Goal: Task Accomplishment & Management: Manage account settings

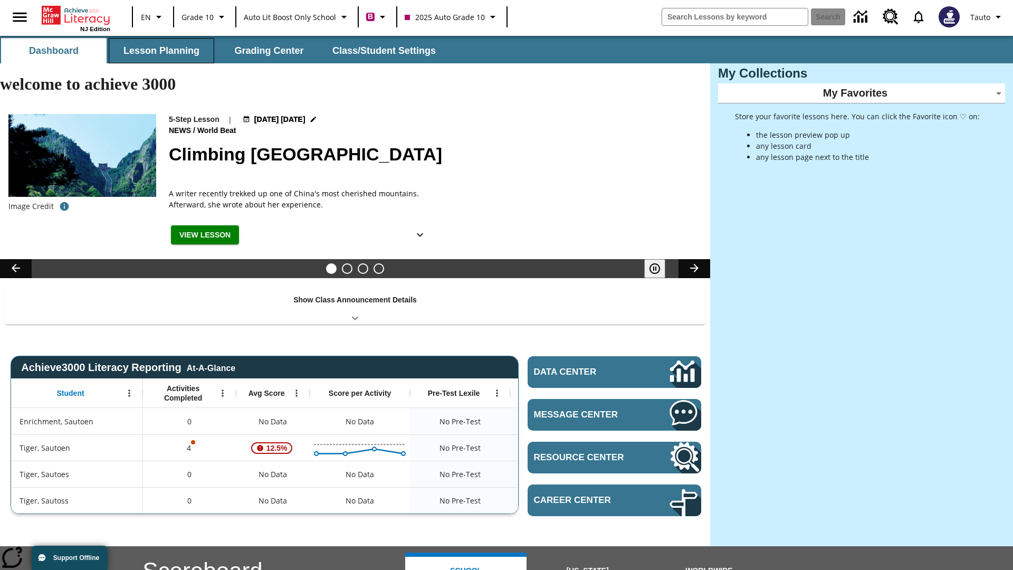
click at [161, 51] on button "Lesson Planning" at bounding box center [161, 50] width 105 height 25
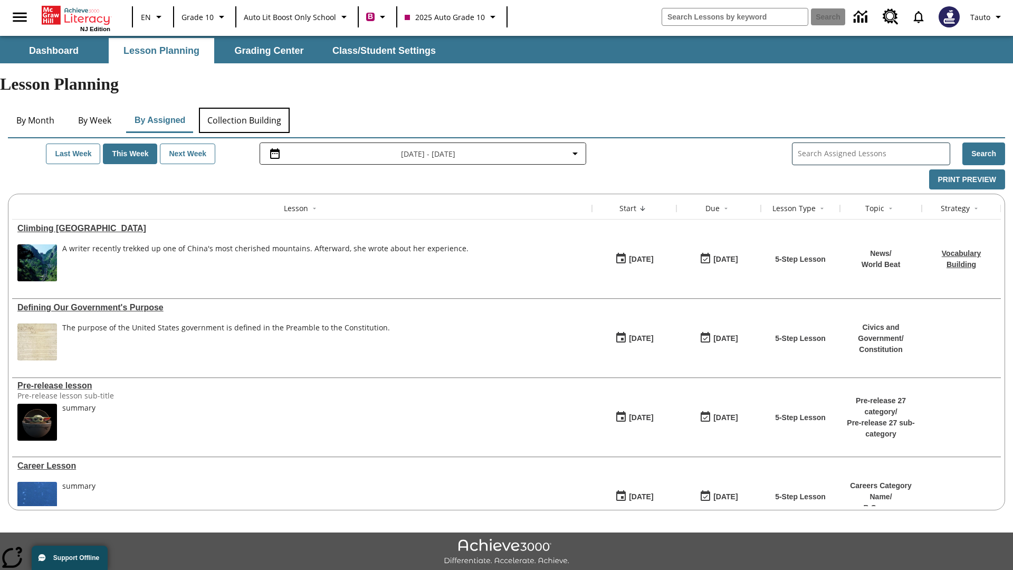
click at [244, 108] on button "Collection Building" at bounding box center [244, 120] width 91 height 25
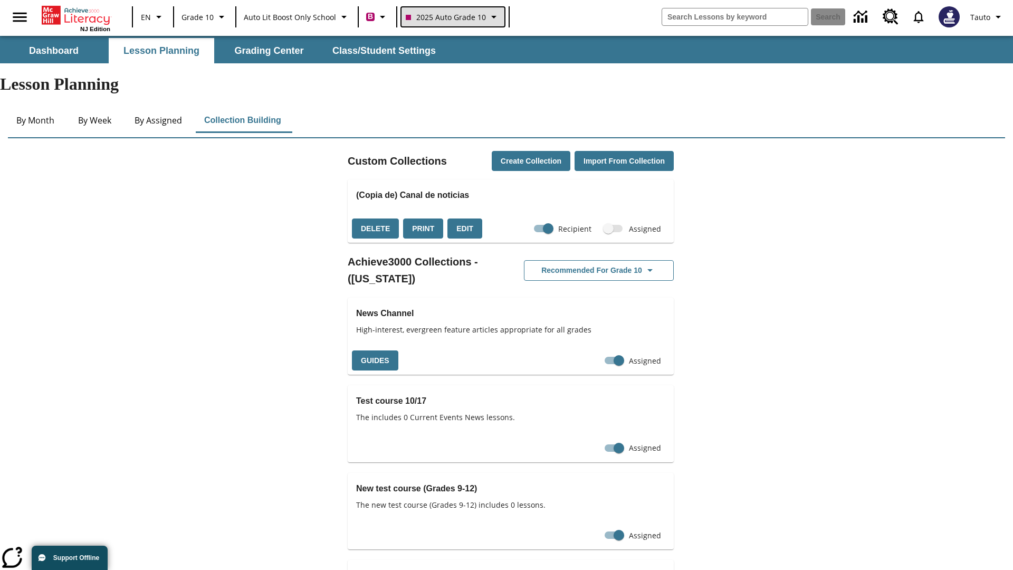
click at [451, 17] on span "2025 Auto Grade 10" at bounding box center [446, 17] width 80 height 11
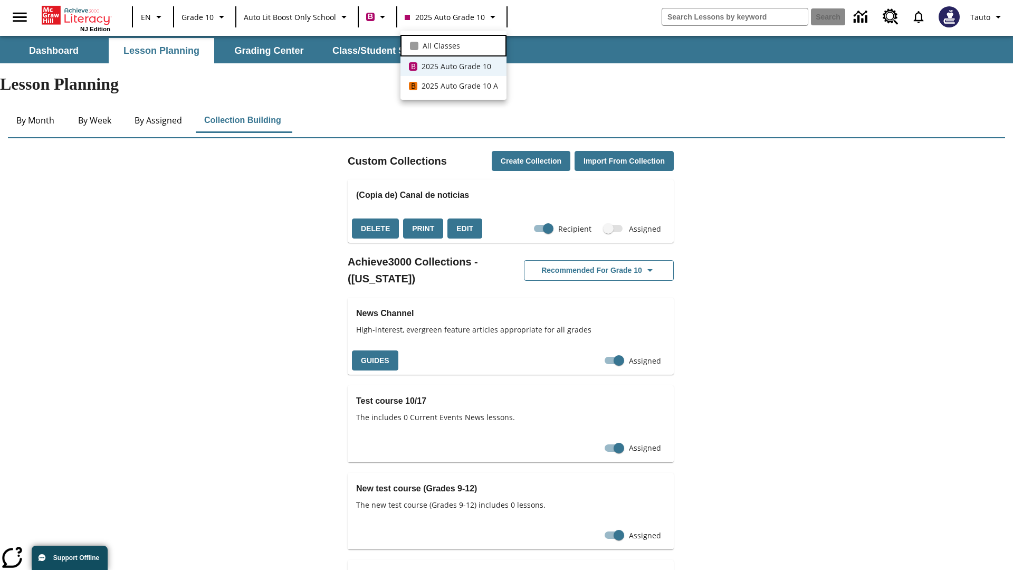
click at [453, 44] on span "All Classes" at bounding box center [440, 45] width 37 height 11
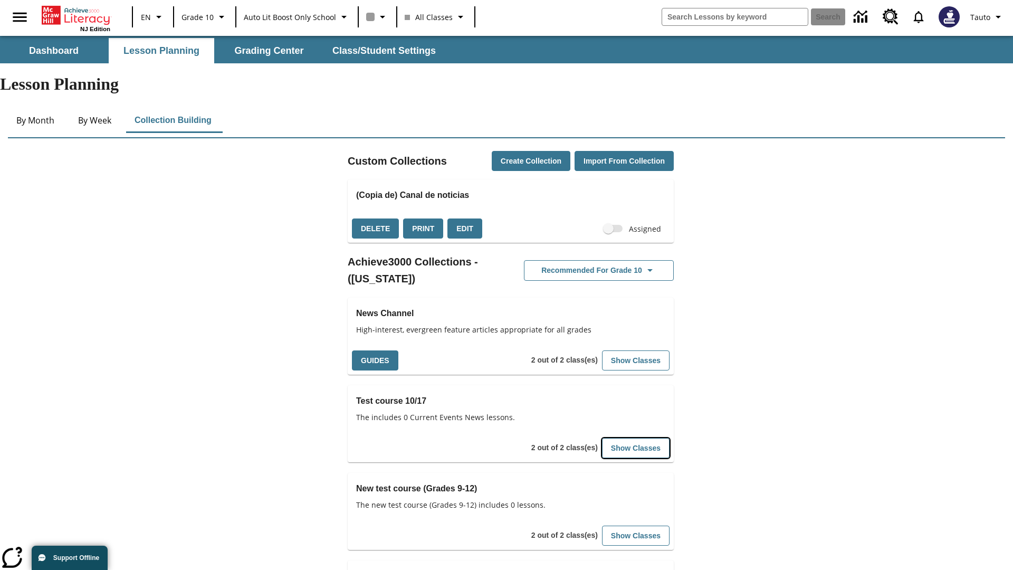
click at [636, 438] on button "Show Classes" at bounding box center [636, 448] width 68 height 21
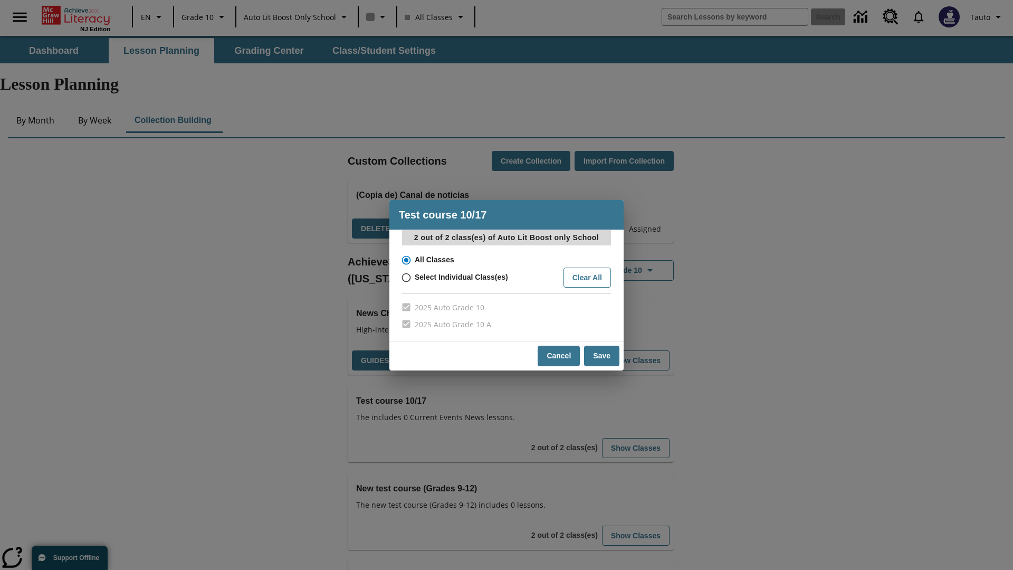
click at [405, 259] on input "All Classes" at bounding box center [405, 260] width 18 height 15
click at [559, 355] on button "Cancel" at bounding box center [558, 355] width 42 height 21
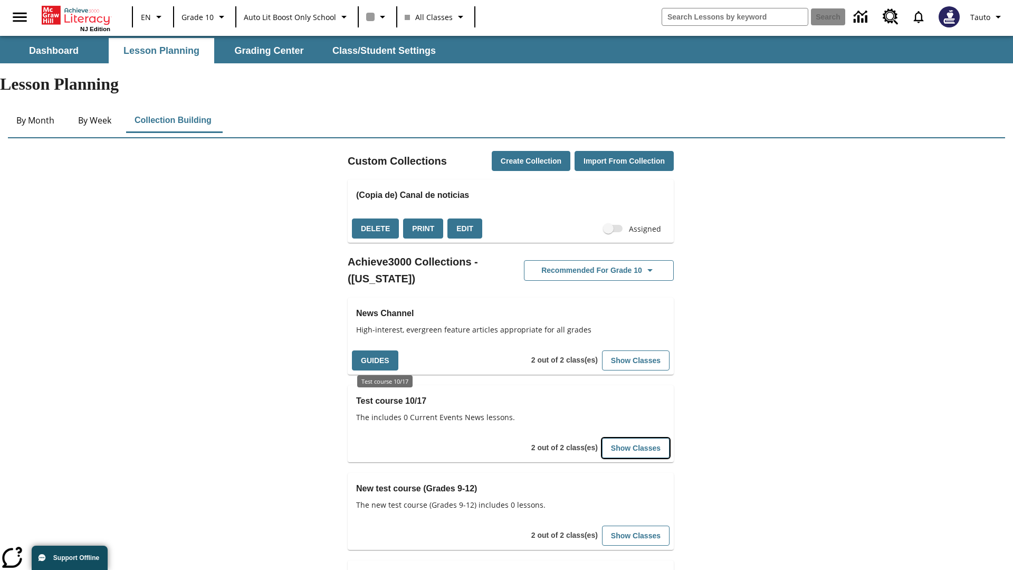
click at [636, 438] on button "Show Classes" at bounding box center [636, 448] width 68 height 21
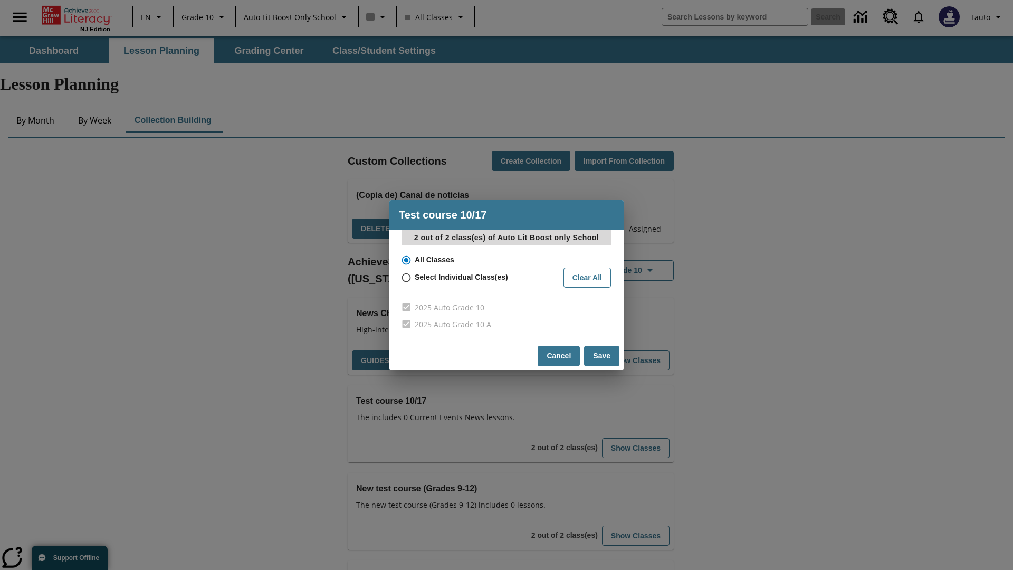
click at [405, 259] on input "All Classes" at bounding box center [405, 260] width 18 height 15
click at [602, 355] on button "Save" at bounding box center [601, 355] width 35 height 21
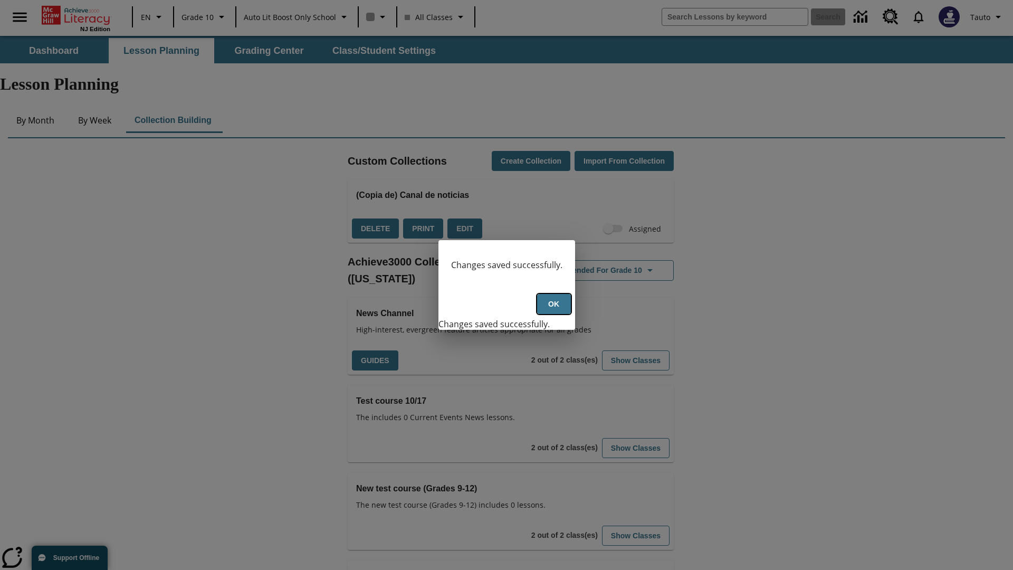
click at [553, 310] on button "Ok" at bounding box center [554, 304] width 34 height 21
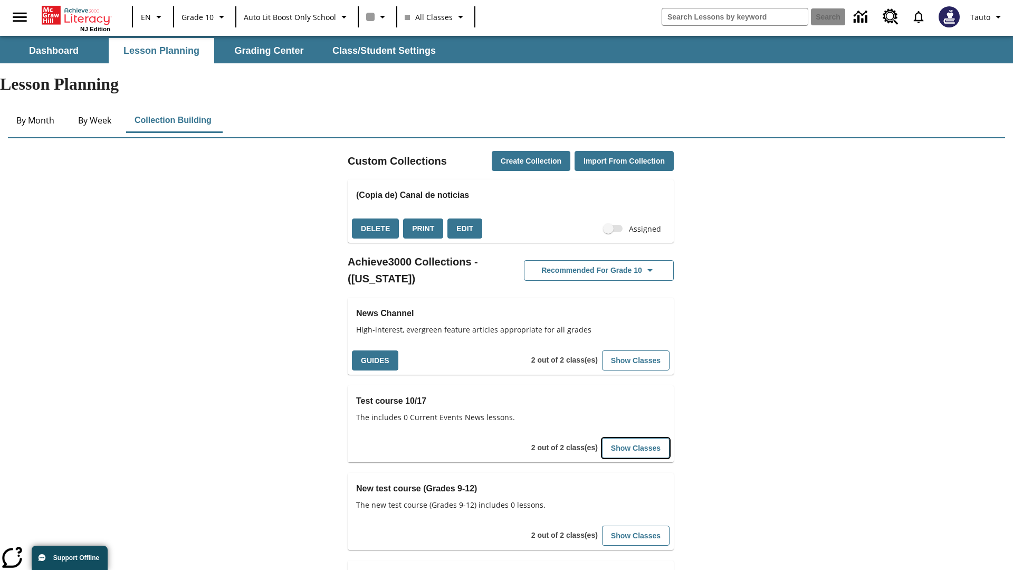
click at [636, 438] on button "Show Classes" at bounding box center [636, 448] width 68 height 21
